Goal: Transaction & Acquisition: Purchase product/service

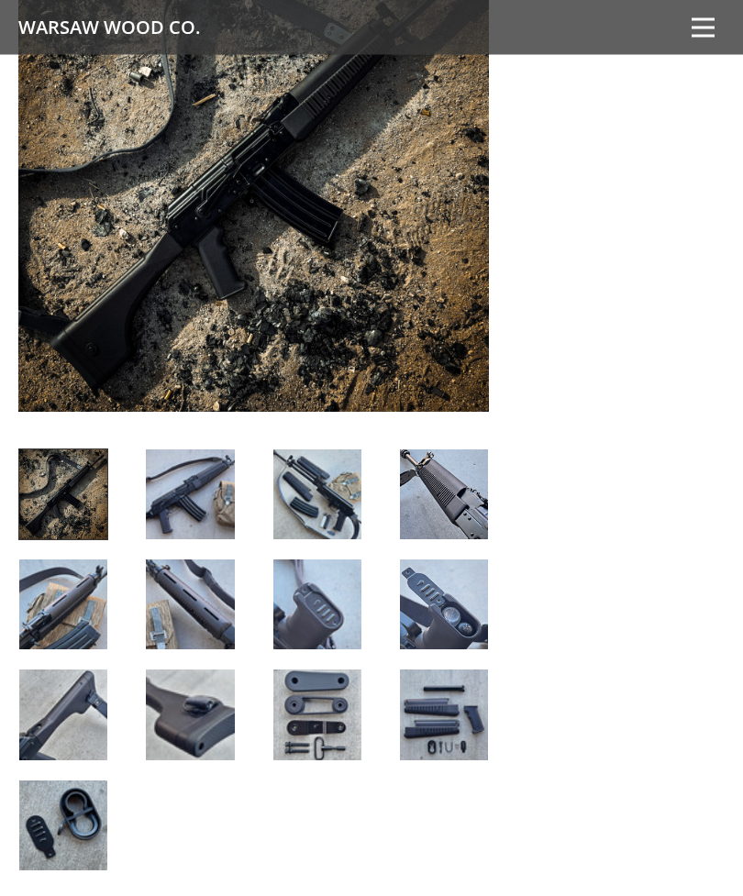
scroll to position [2088, 0]
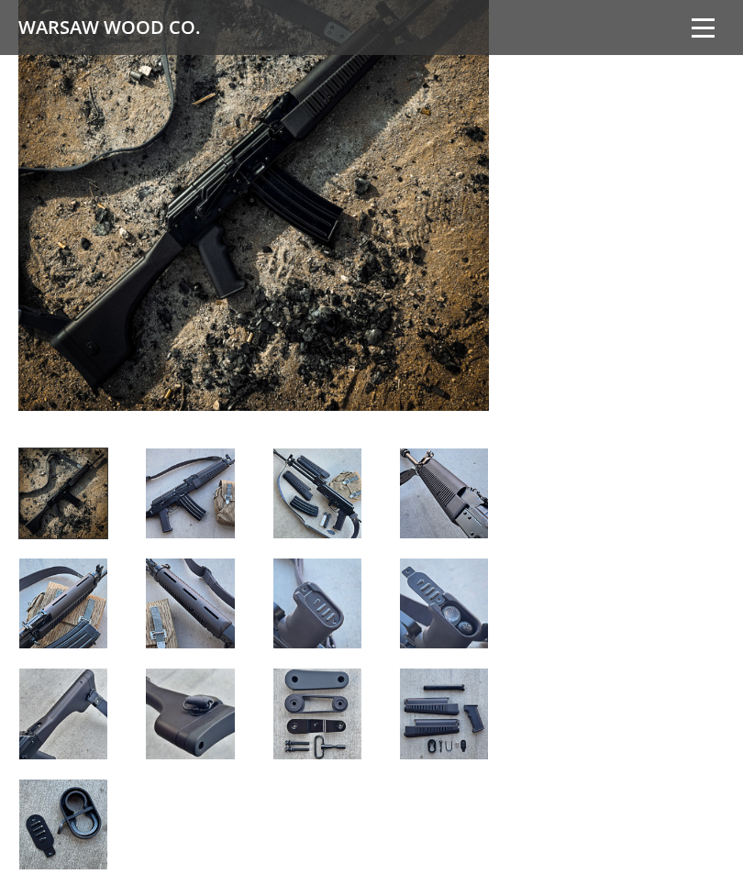
click at [282, 693] on img at bounding box center [317, 714] width 88 height 90
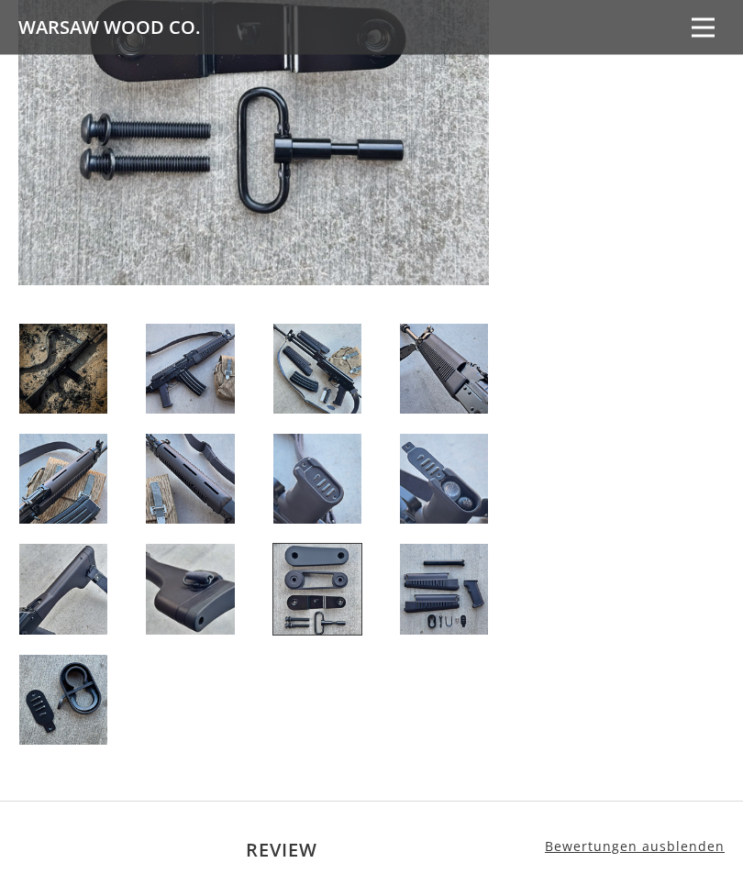
scroll to position [2370, 0]
click at [432, 591] on img at bounding box center [444, 589] width 88 height 90
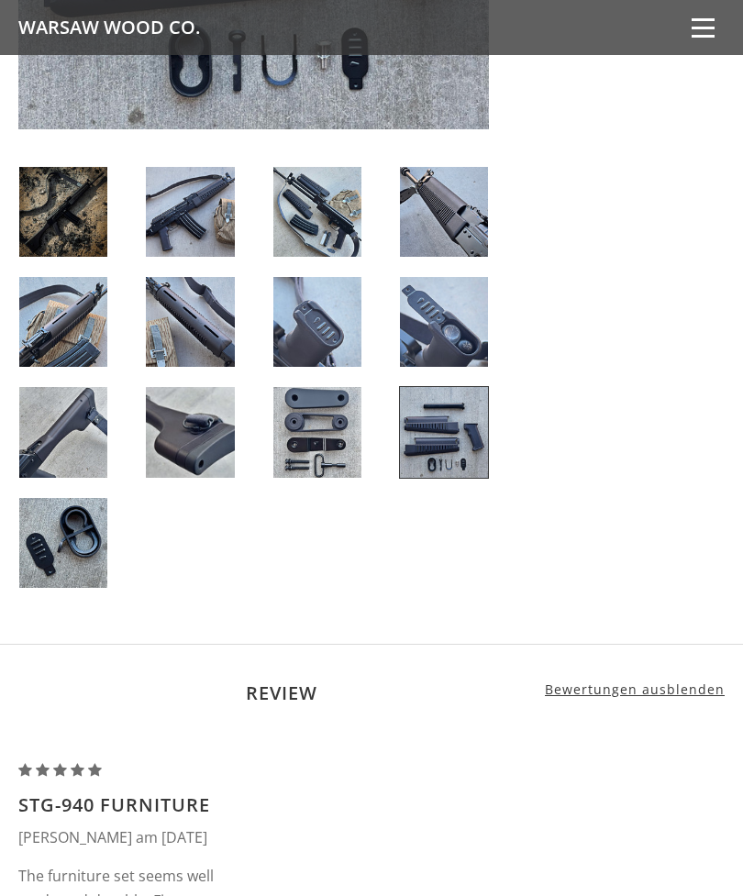
click at [183, 415] on img at bounding box center [190, 432] width 88 height 90
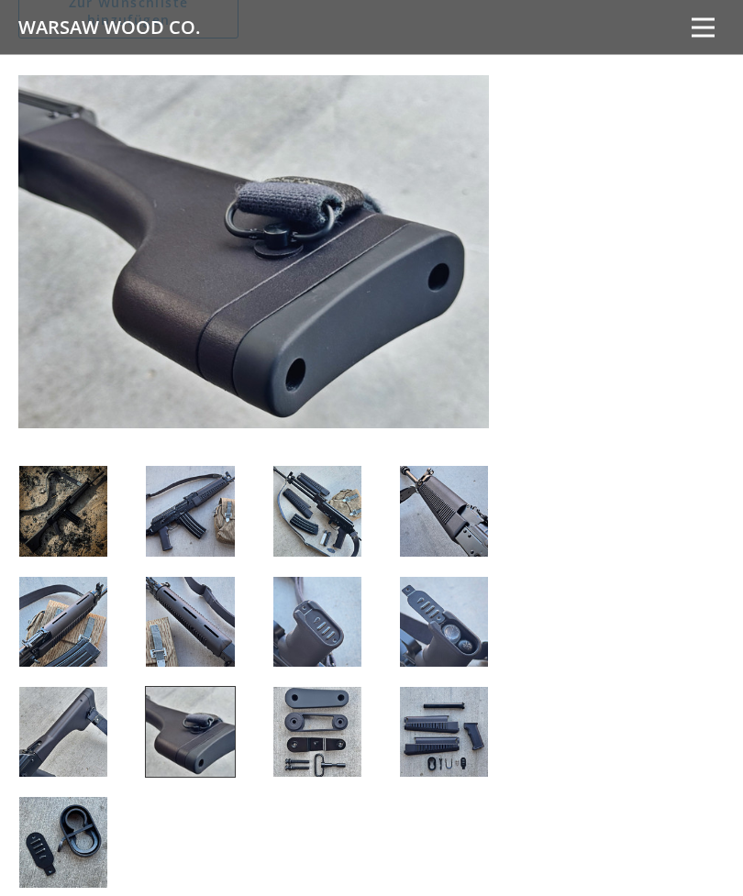
scroll to position [1887, 0]
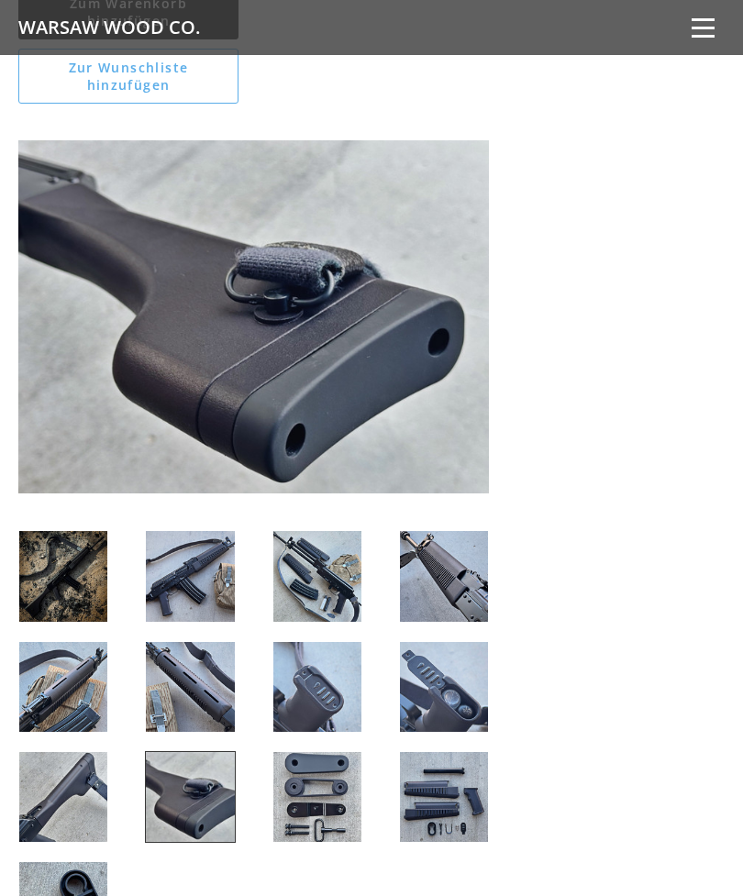
click at [302, 567] on img at bounding box center [317, 576] width 88 height 90
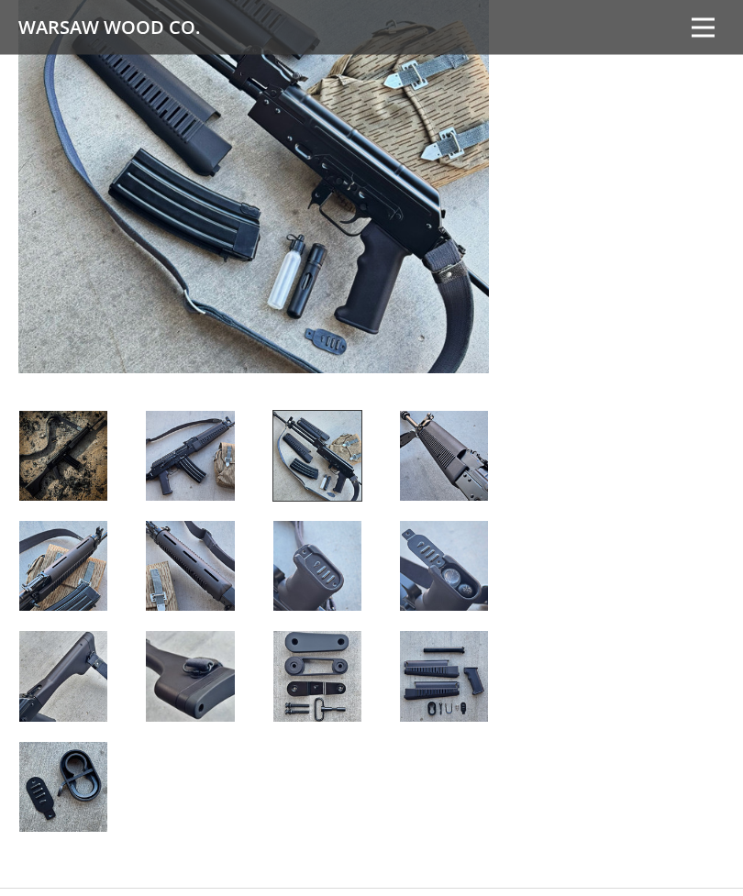
scroll to position [2127, 0]
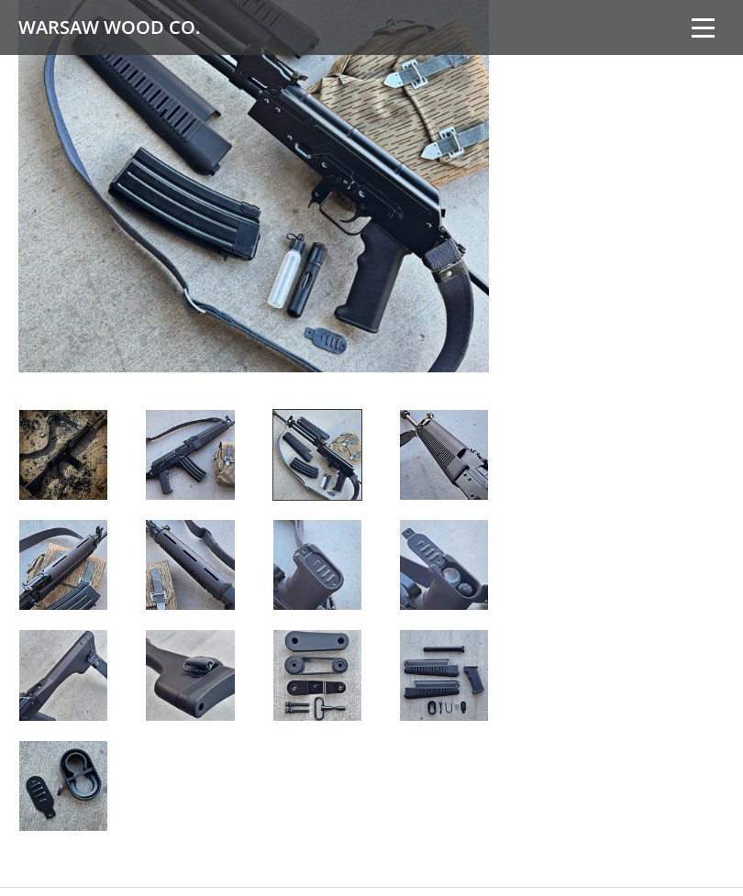
click at [60, 772] on img at bounding box center [63, 786] width 88 height 90
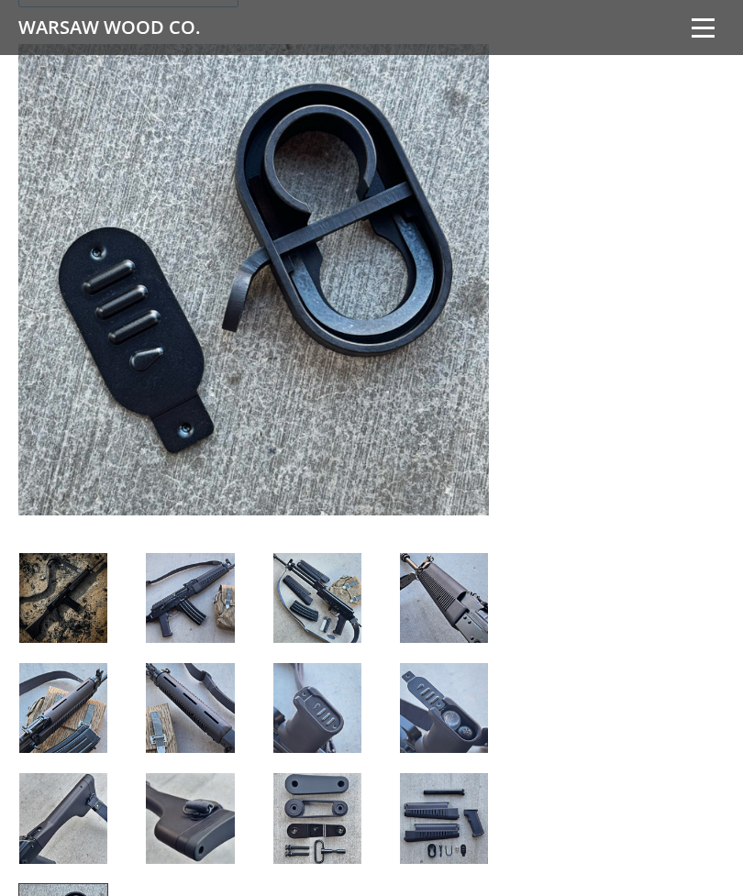
scroll to position [1983, 0]
click at [457, 593] on img at bounding box center [444, 599] width 88 height 90
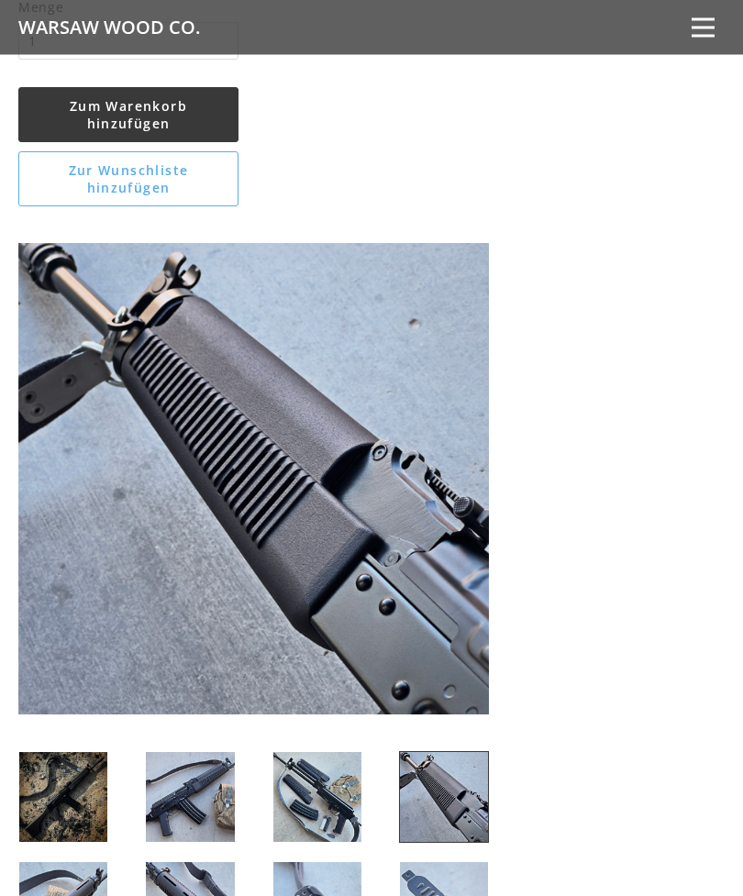
click at [275, 327] on img at bounding box center [253, 479] width 470 height 470
click at [290, 338] on img at bounding box center [253, 478] width 470 height 470
click at [260, 366] on img at bounding box center [253, 478] width 470 height 470
click at [265, 366] on img at bounding box center [253, 478] width 470 height 470
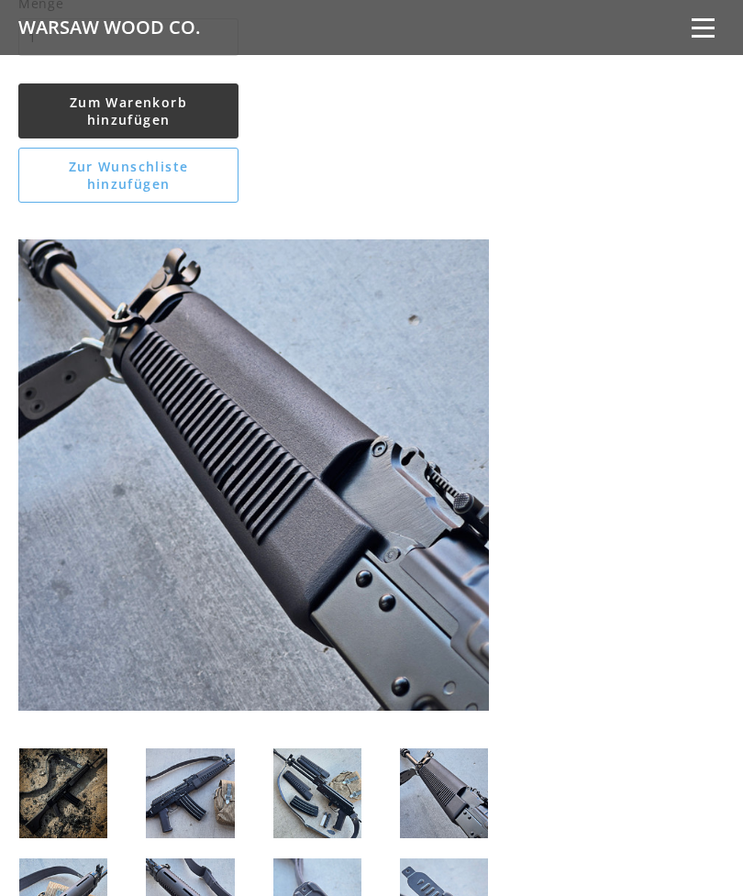
scroll to position [1787, 0]
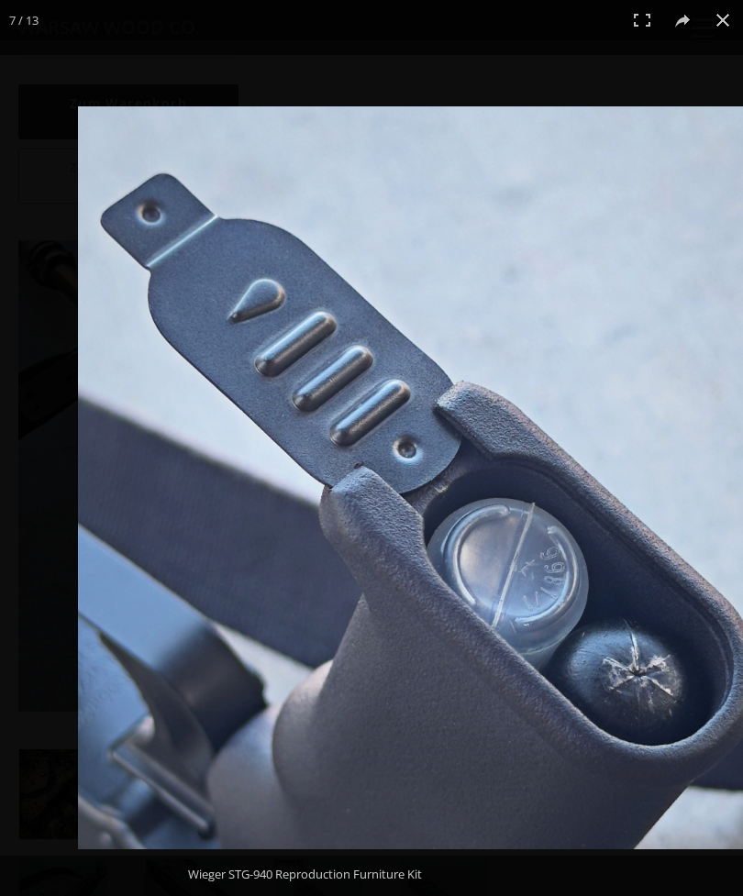
click at [588, 487] on img at bounding box center [449, 477] width 743 height 743
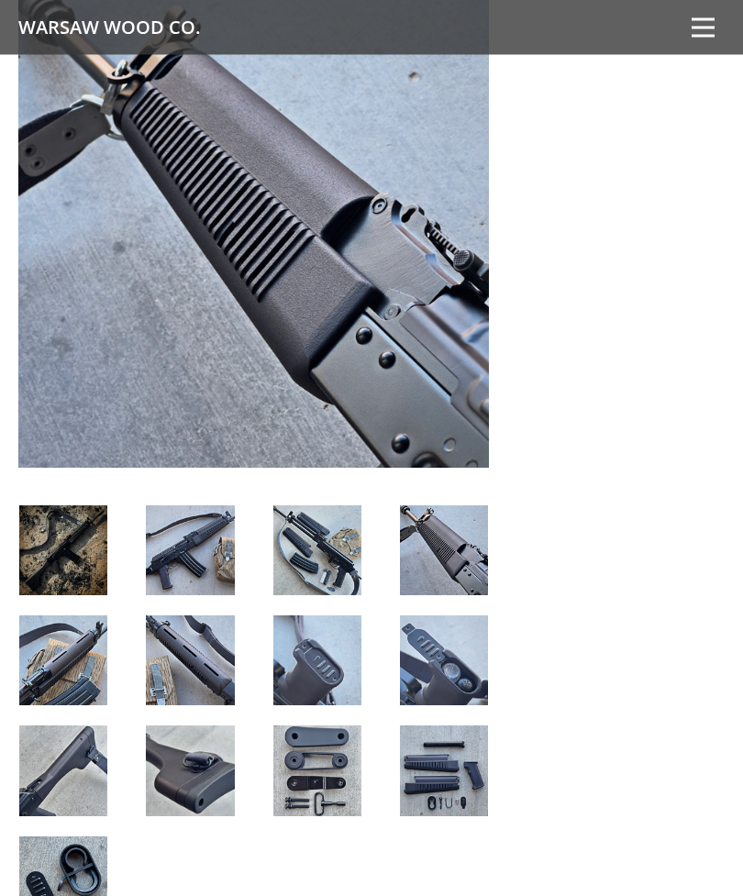
scroll to position [2032, 0]
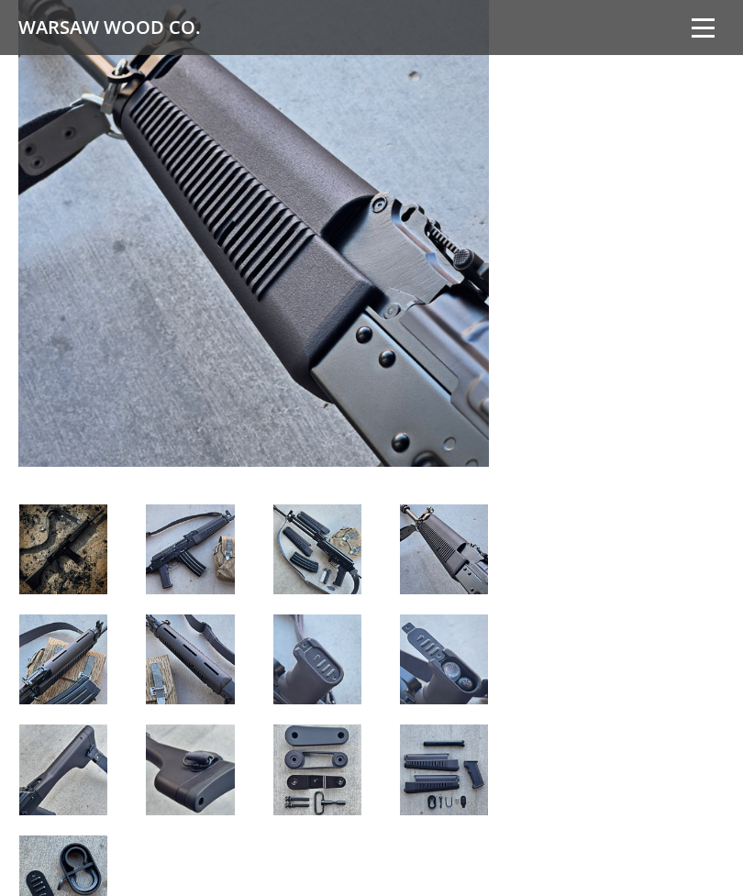
click at [220, 641] on img at bounding box center [190, 659] width 88 height 90
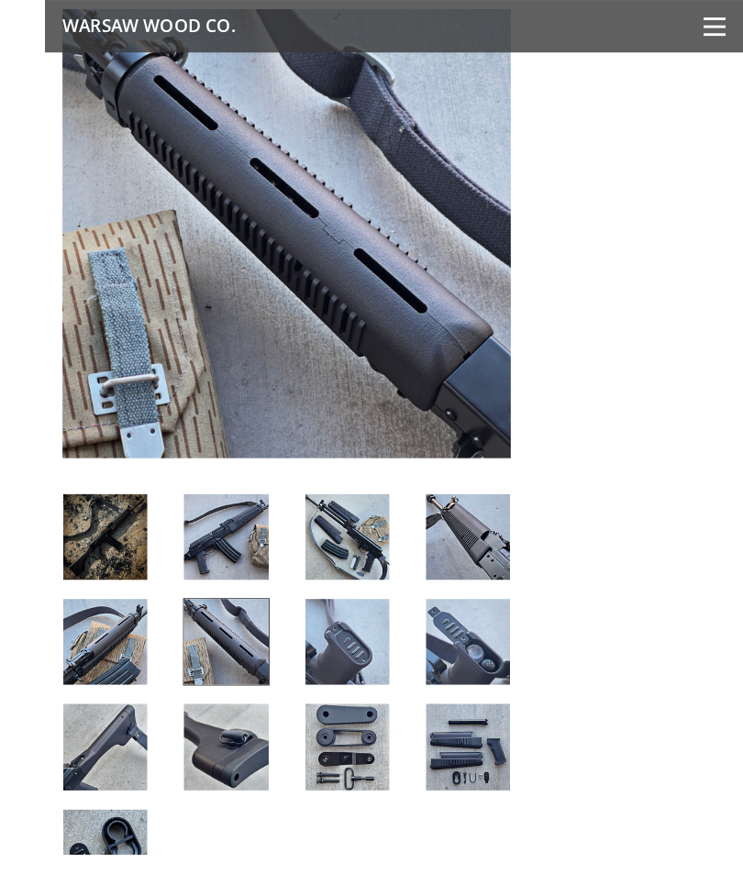
scroll to position [2041, 0]
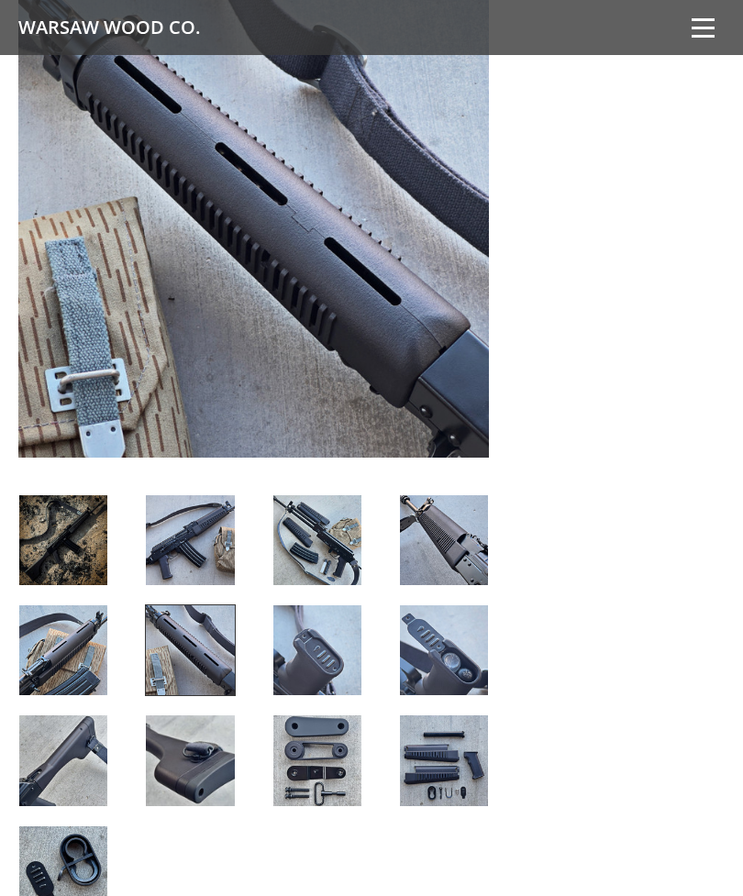
click at [86, 647] on img at bounding box center [63, 650] width 88 height 90
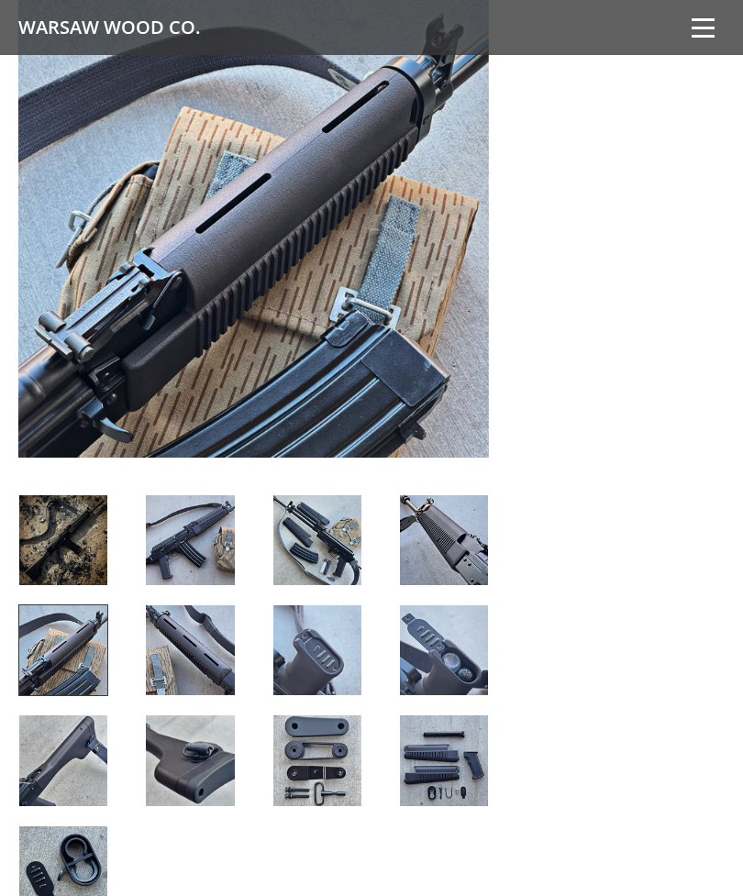
click at [84, 742] on img at bounding box center [63, 760] width 88 height 90
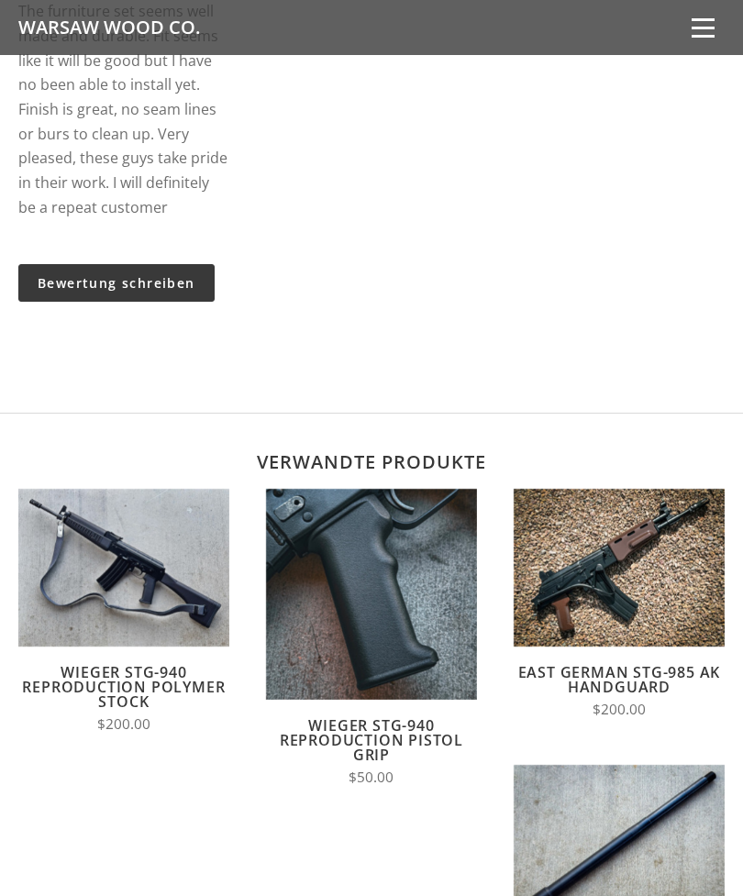
scroll to position [3396, 0]
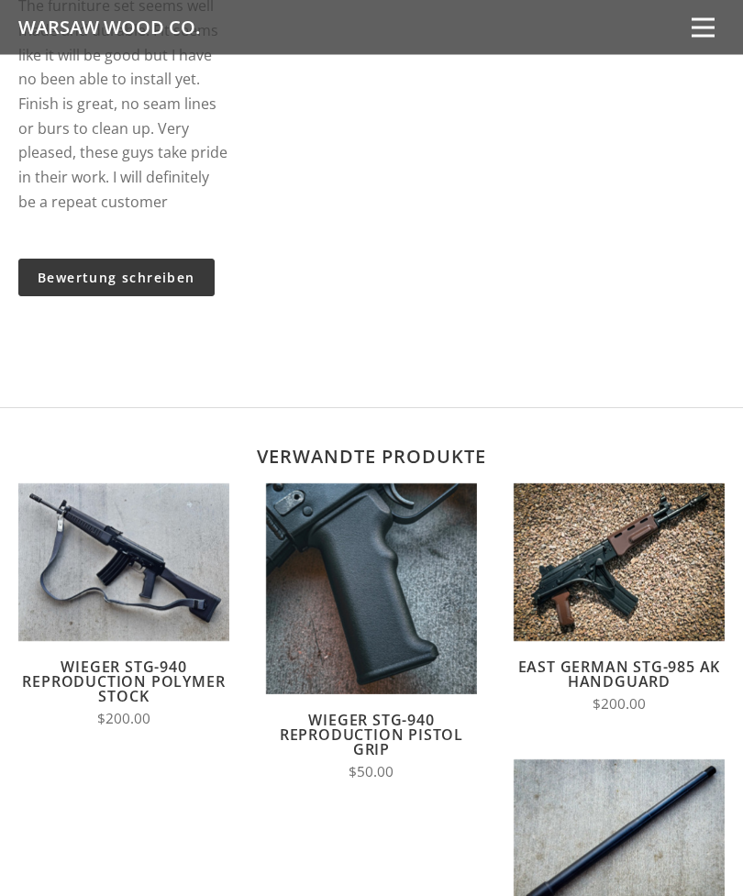
click at [326, 625] on img at bounding box center [371, 589] width 211 height 211
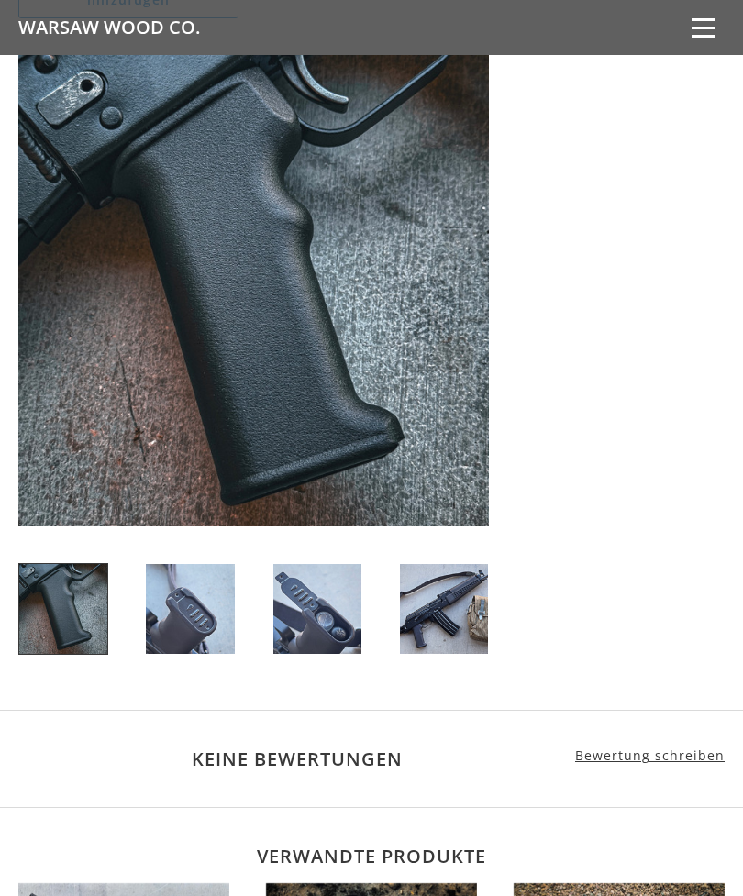
scroll to position [950, 0]
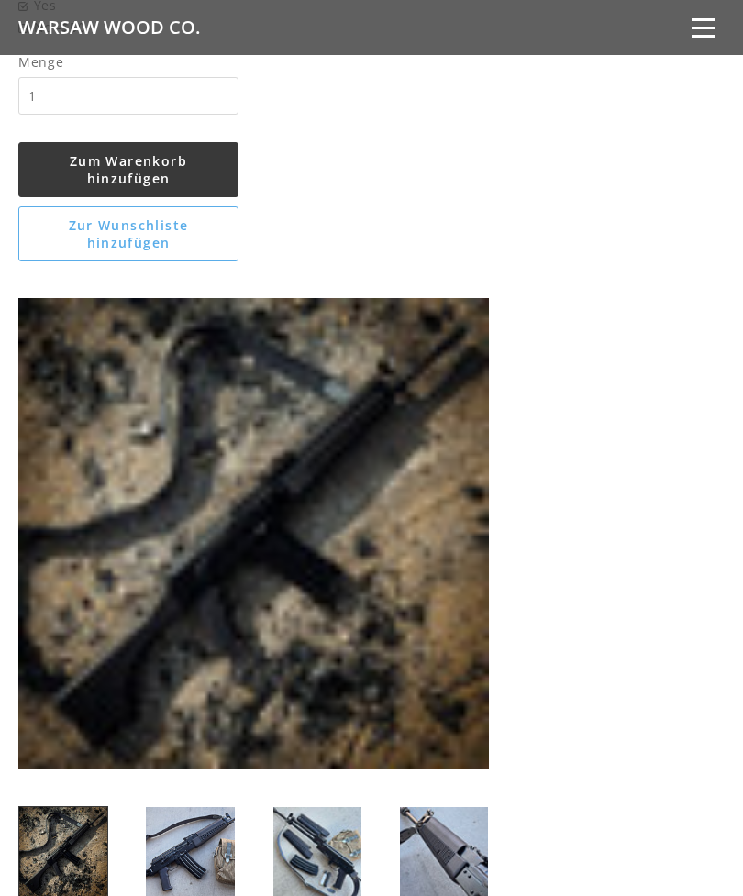
scroll to position [1803, 0]
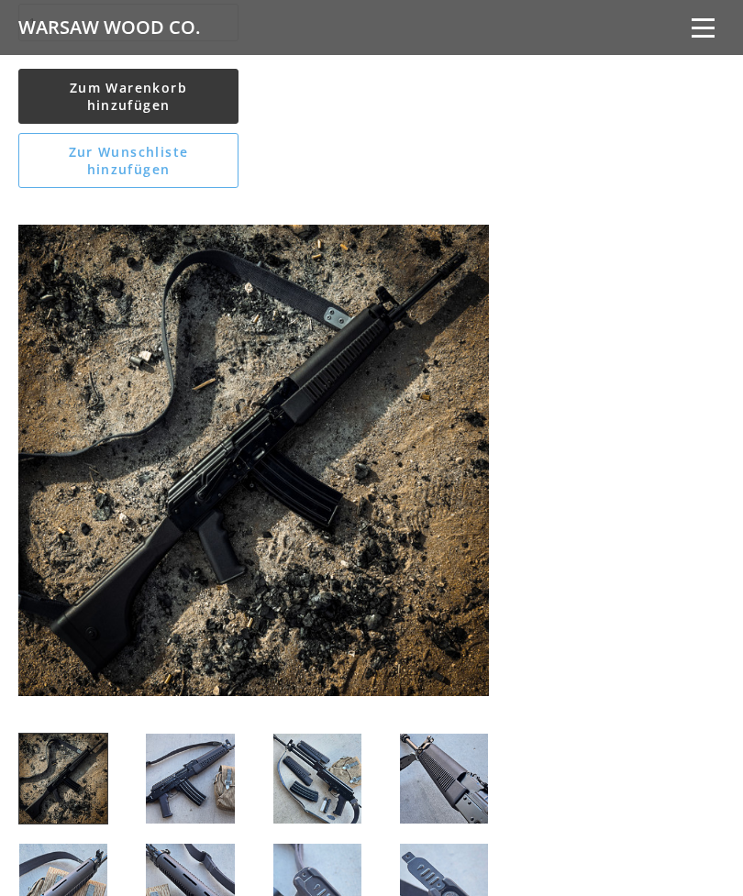
click at [86, 79] on span "Zum Warenkorb hinzufügen" at bounding box center [128, 96] width 117 height 35
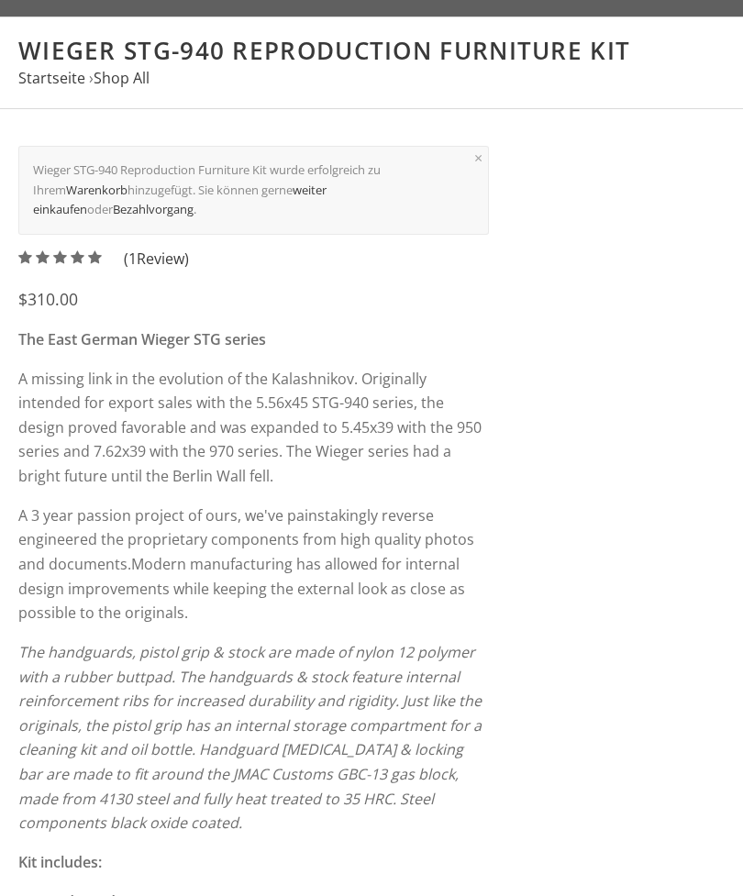
scroll to position [0, 0]
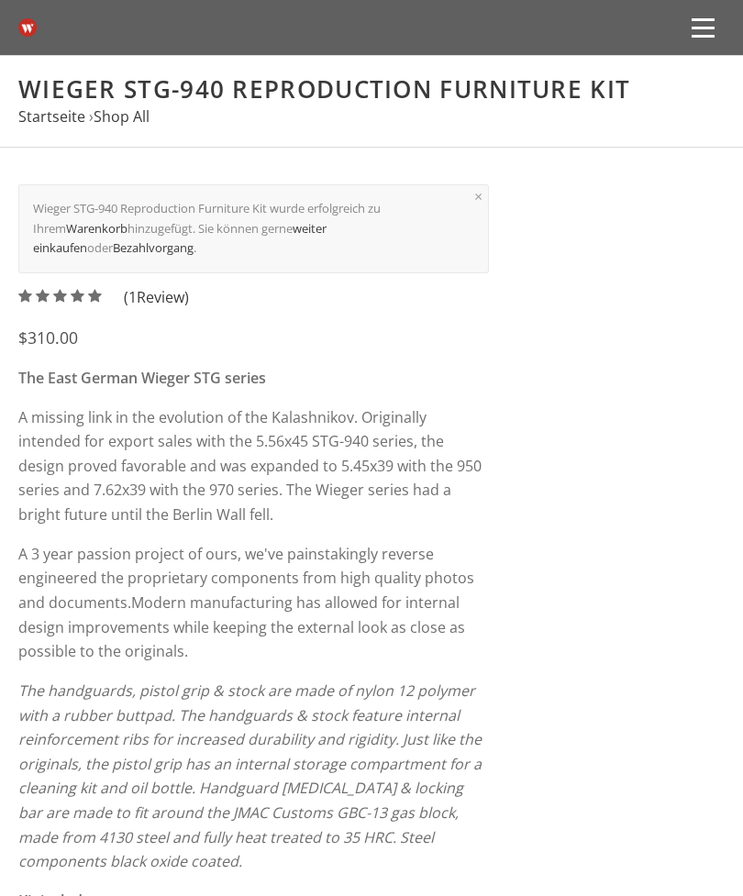
click at [705, 33] on button at bounding box center [703, 27] width 42 height 42
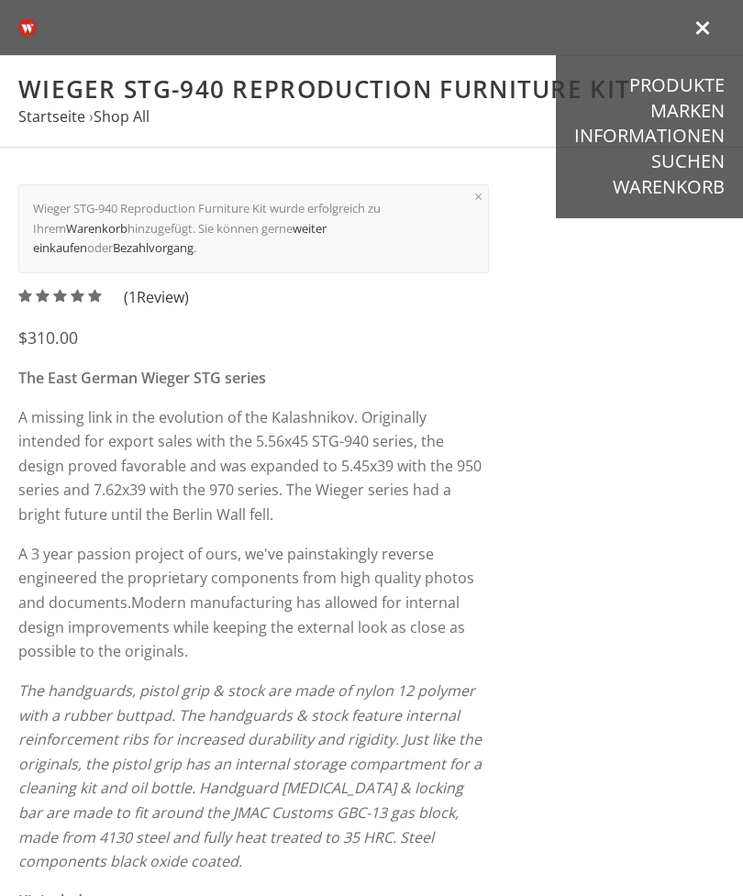
click at [721, 194] on link "Warenkorb" at bounding box center [669, 187] width 112 height 24
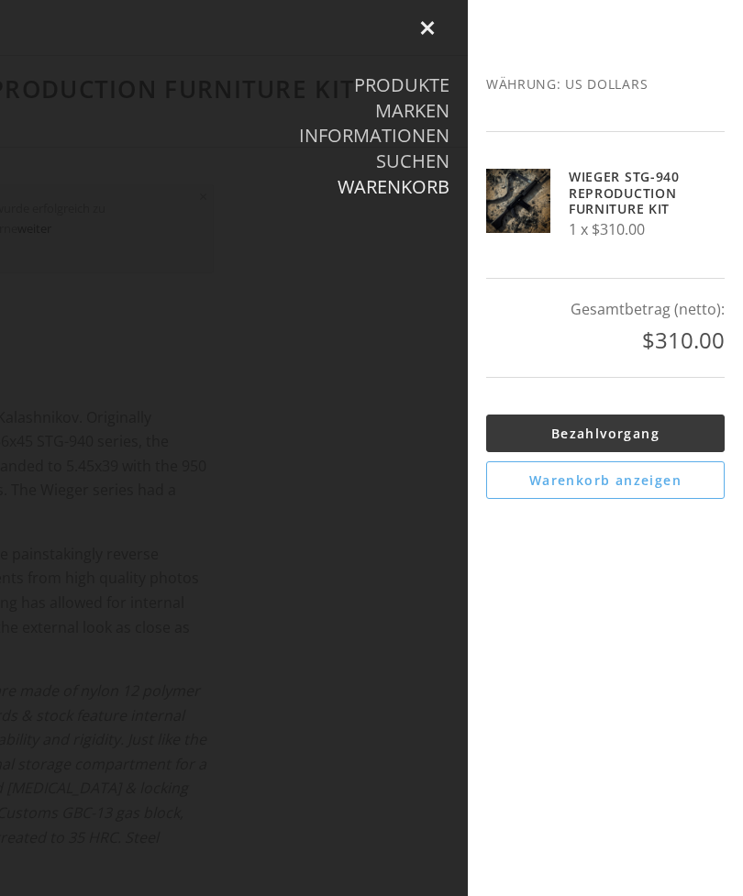
click at [707, 434] on link "Bezahlvorgang" at bounding box center [605, 434] width 238 height 38
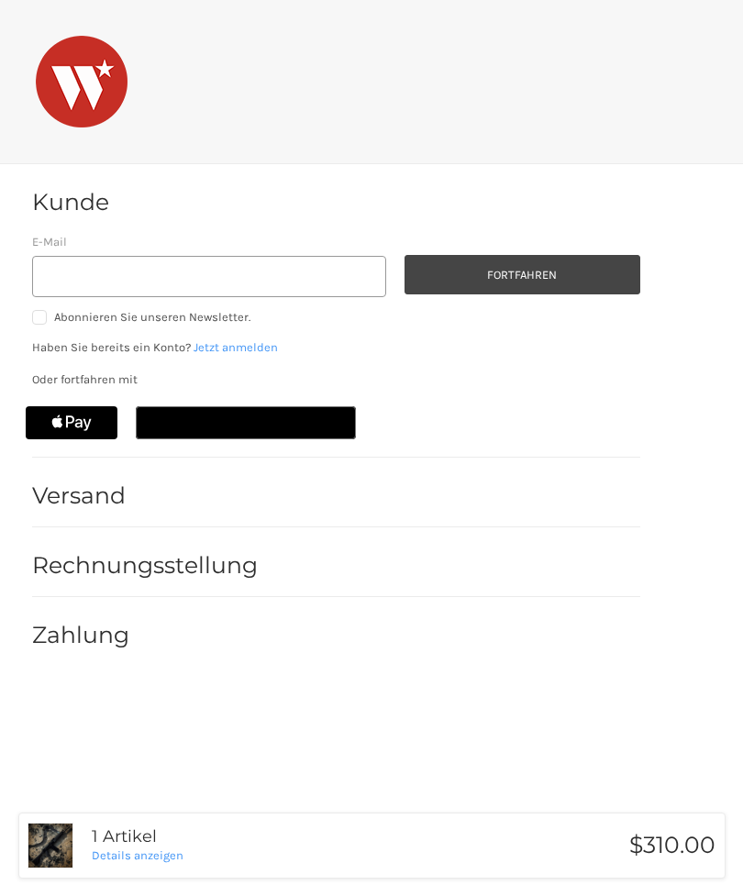
click at [216, 570] on h2 "Rechnungsstellung" at bounding box center [145, 565] width 226 height 28
click at [147, 487] on div "Versand" at bounding box center [336, 496] width 608 height 62
click at [154, 635] on div "Zahlung" at bounding box center [336, 635] width 608 height 62
click at [268, 278] on input "E-Mail" at bounding box center [209, 276] width 355 height 41
type input "wpschubert@gmx.de"
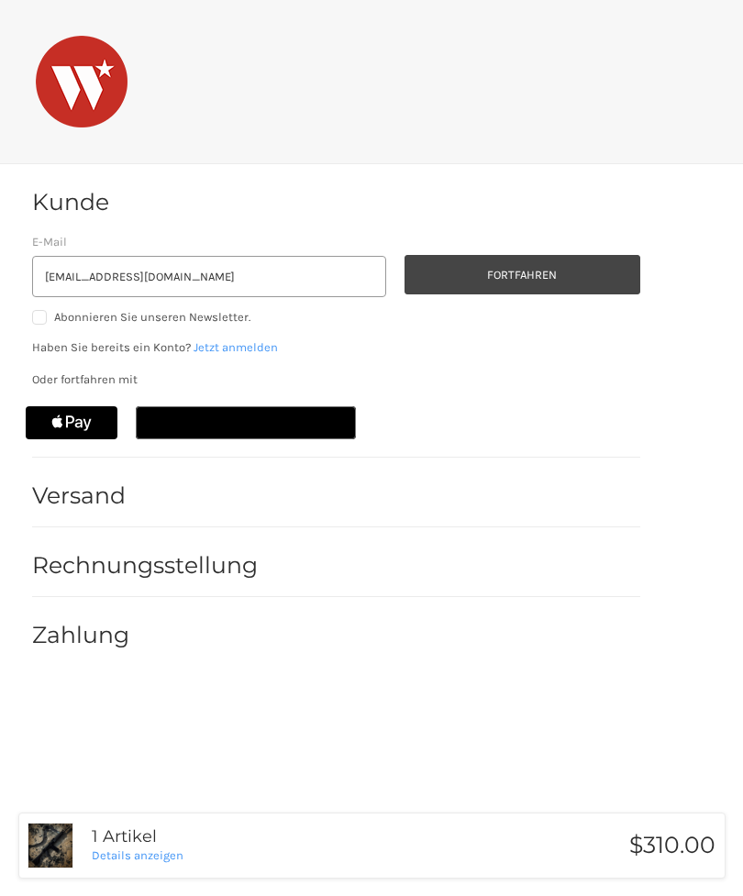
click at [621, 273] on button "Fortfahren" at bounding box center [522, 274] width 236 height 39
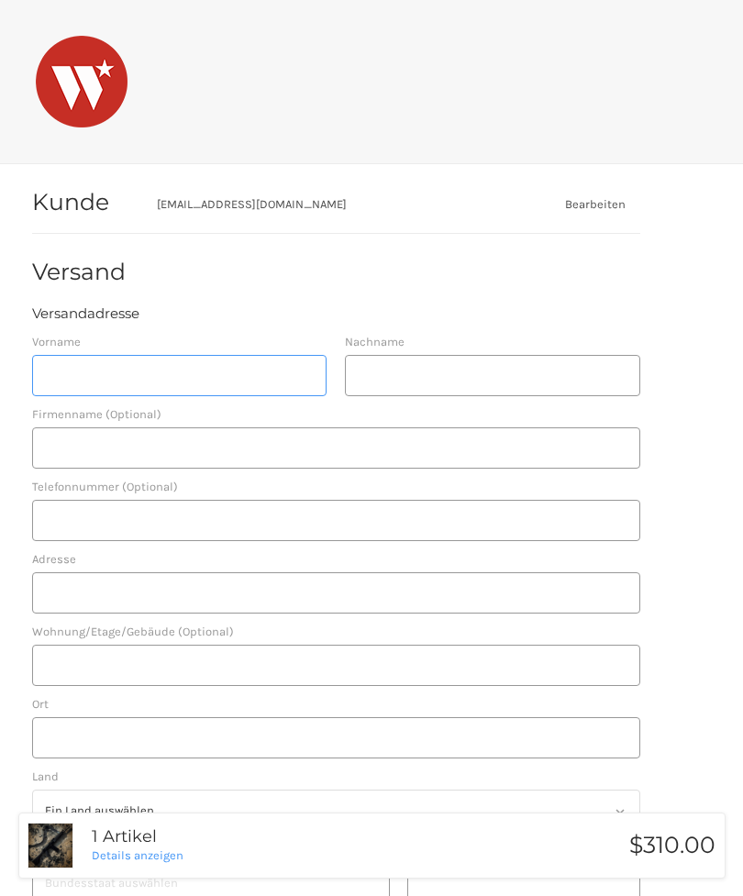
click at [272, 375] on input "Vorname" at bounding box center [179, 375] width 295 height 41
type input "W"
type input "Wolf-Peter"
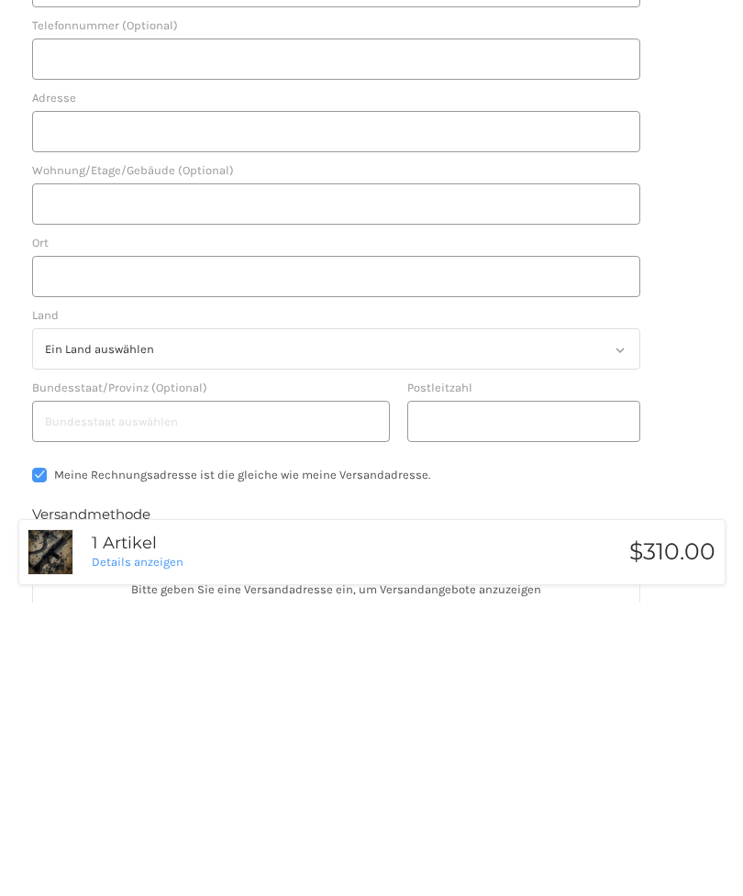
scroll to position [168, 0]
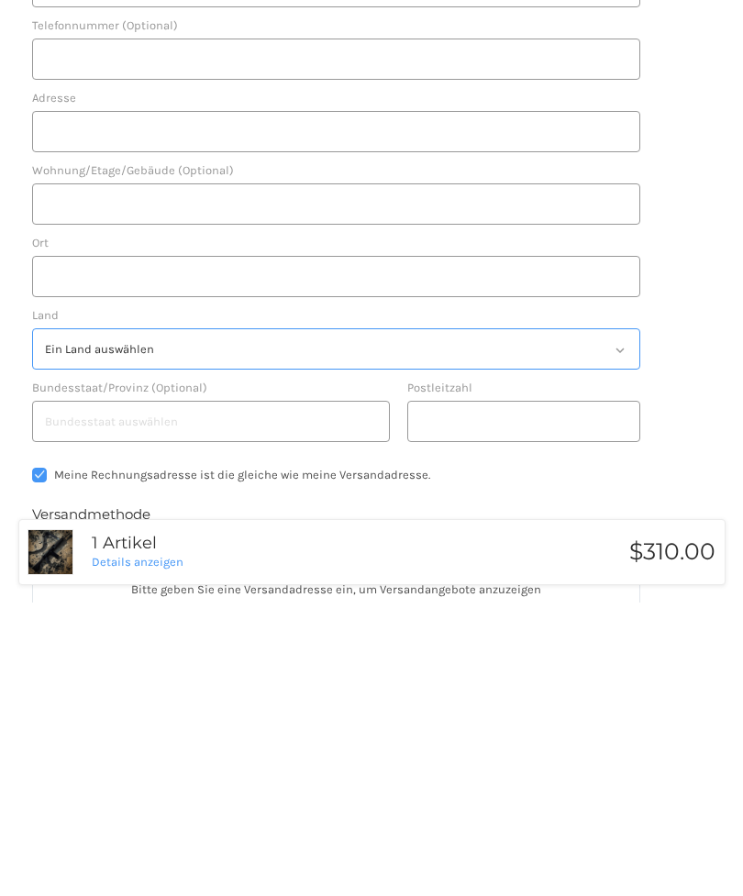
click at [625, 622] on select "Ein Land auswählen Vereinigte Staaten" at bounding box center [336, 642] width 608 height 41
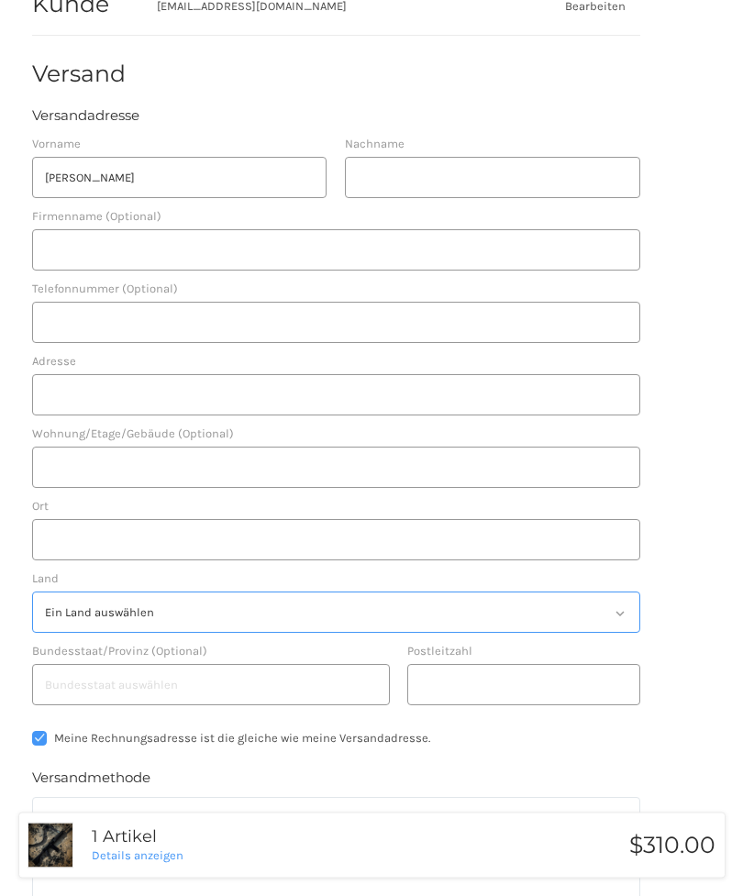
scroll to position [148, 0]
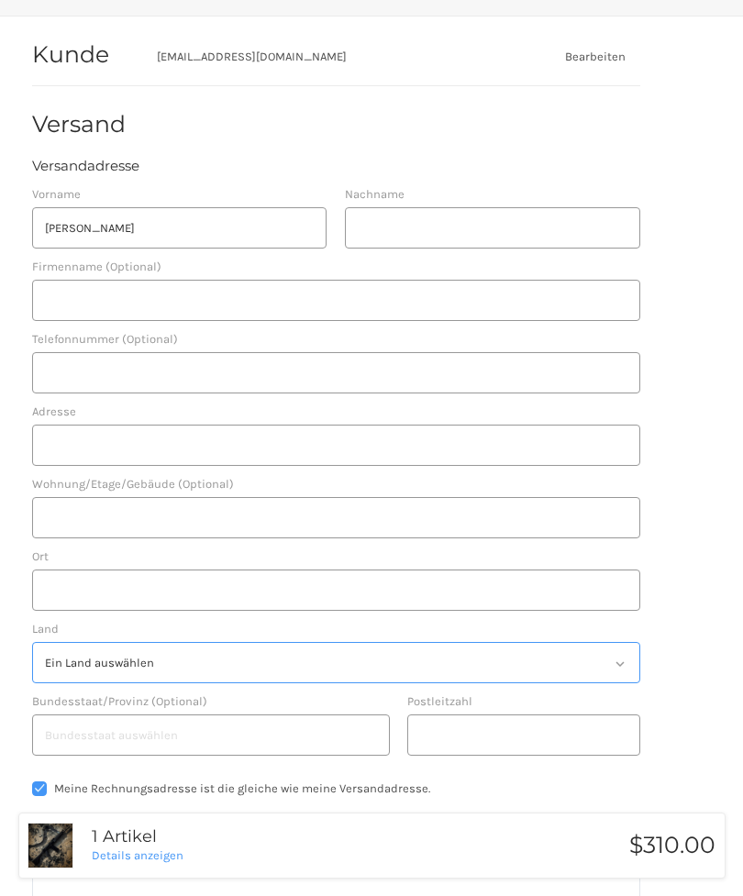
click at [616, 669] on select "Ein Land auswählen Vereinigte Staaten" at bounding box center [336, 662] width 608 height 41
click at [161, 657] on select "Ein Land auswählen Vereinigte Staaten" at bounding box center [336, 662] width 608 height 41
select select "US"
